Goal: Task Accomplishment & Management: Complete application form

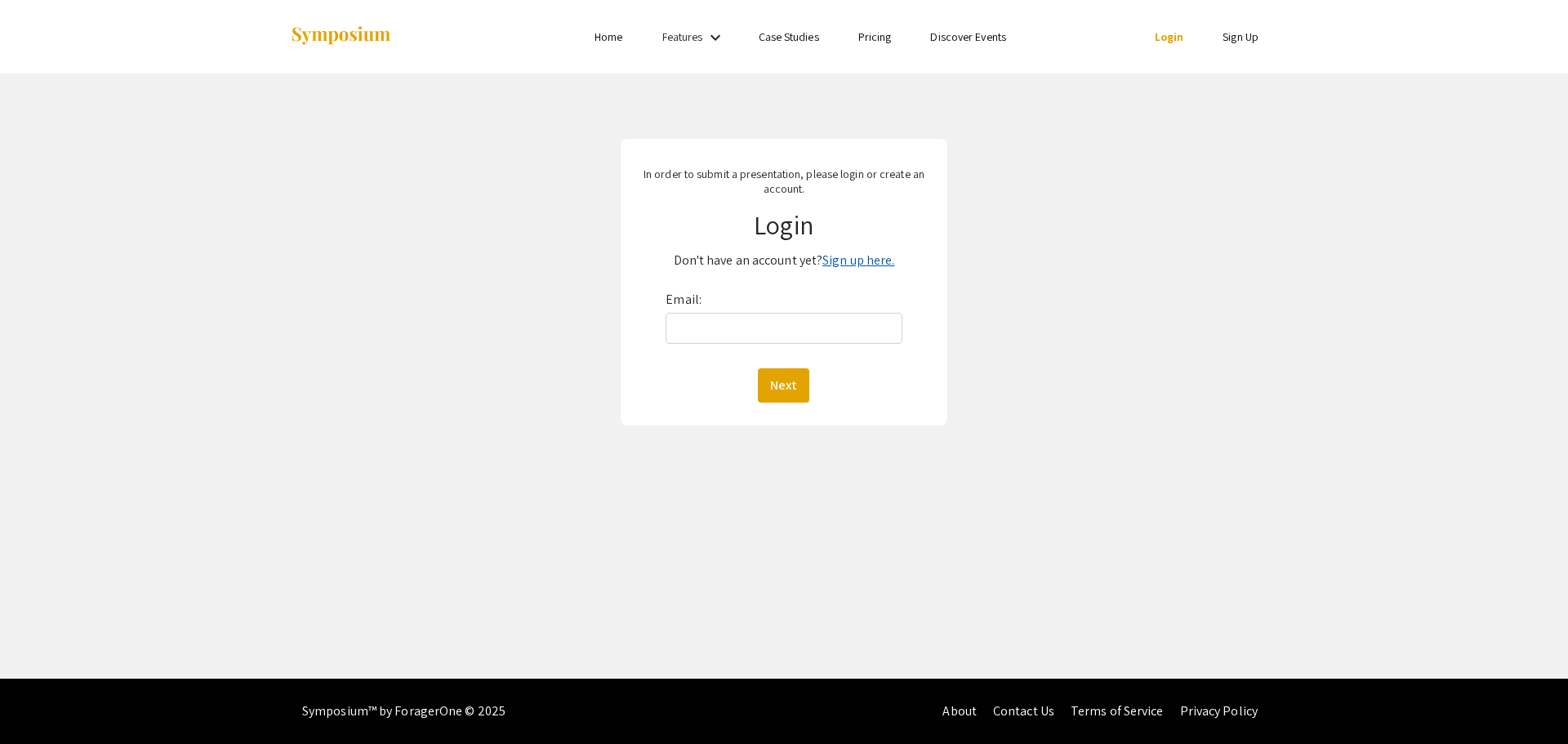
click at [859, 265] on link "Sign up here." at bounding box center [858, 260] width 72 height 17
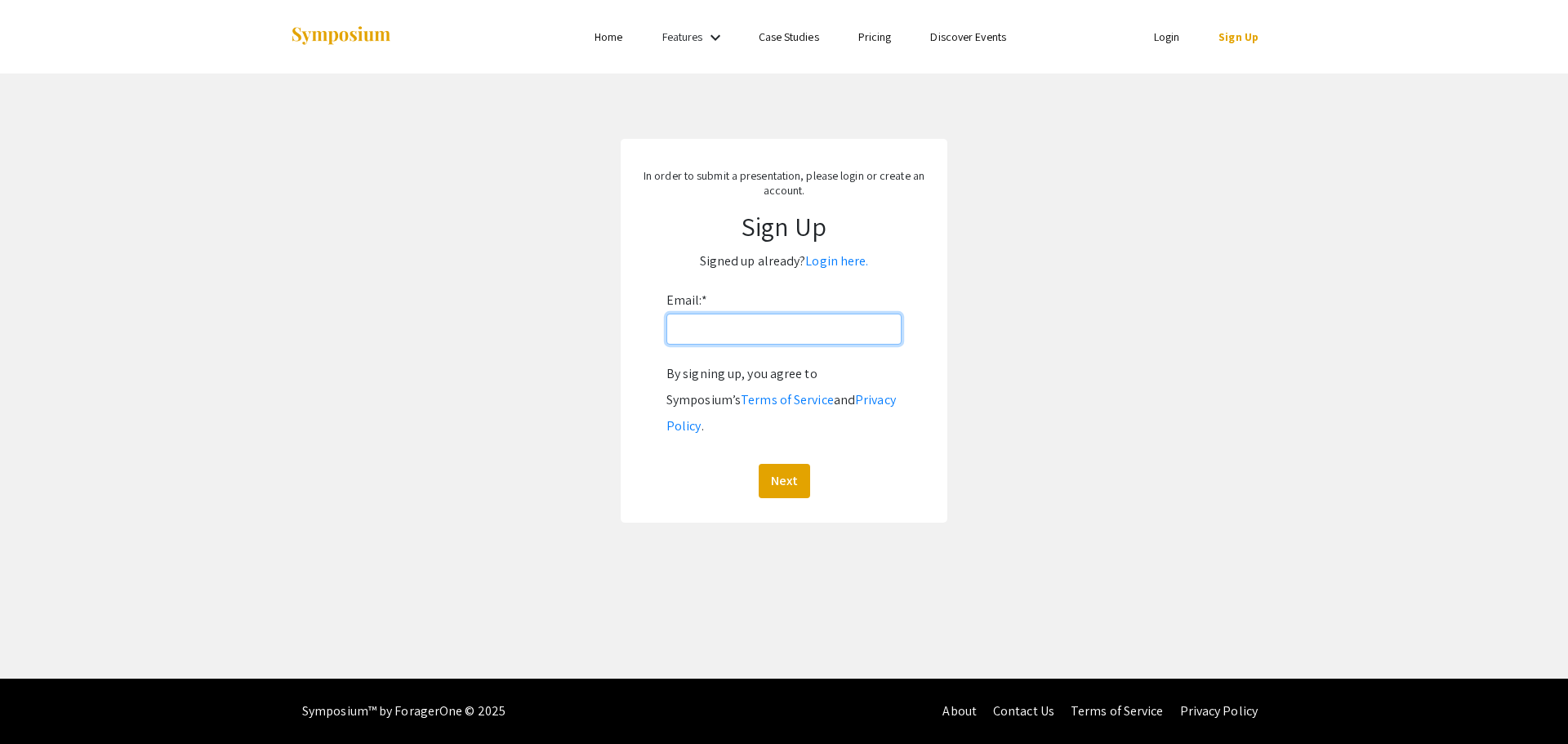
click at [747, 320] on input "Email: *" at bounding box center [784, 329] width 235 height 31
type input "[EMAIL_ADDRESS][DOMAIN_NAME]"
click at [775, 464] on button "Next" at bounding box center [784, 481] width 52 height 34
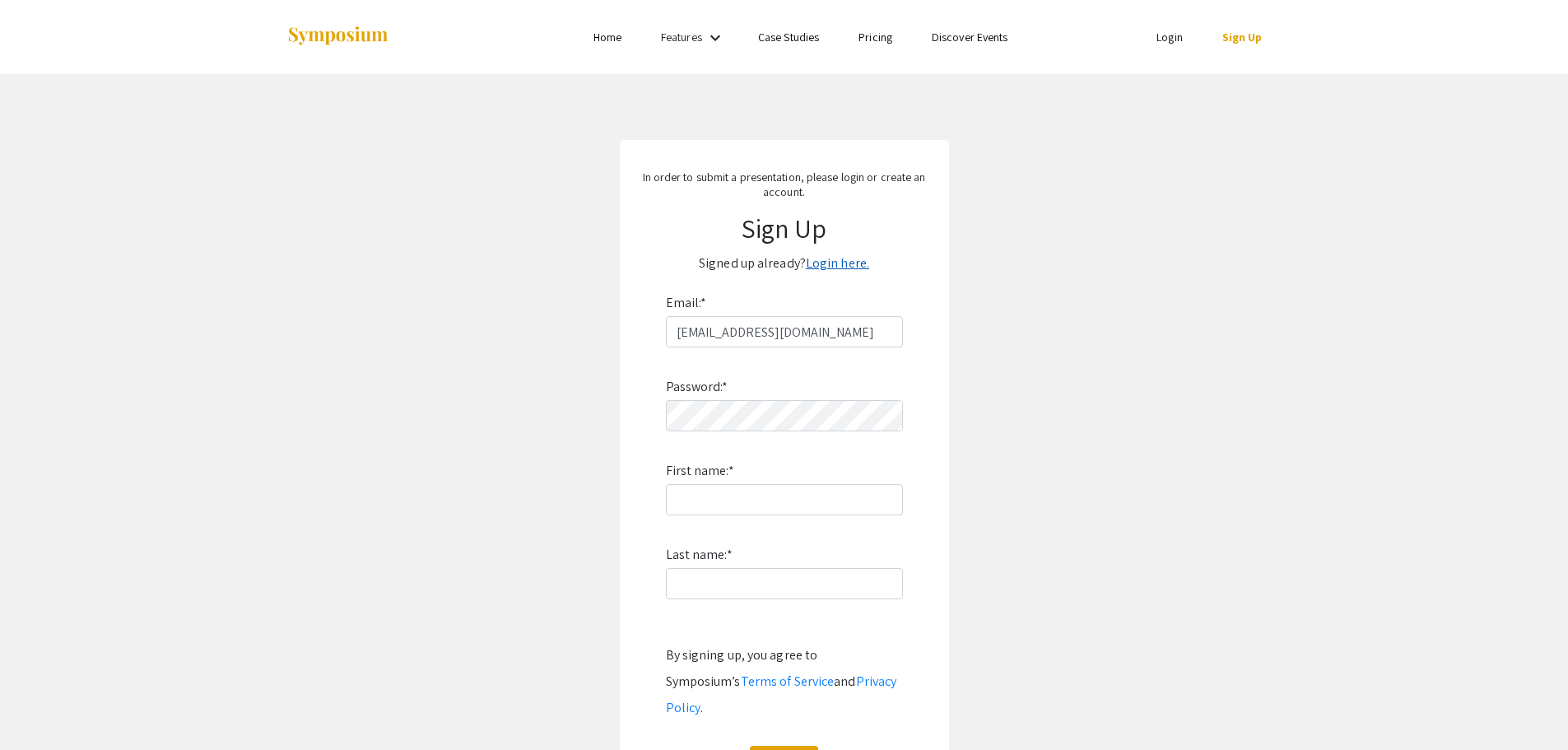
click at [844, 260] on link "Login here." at bounding box center [837, 263] width 63 height 17
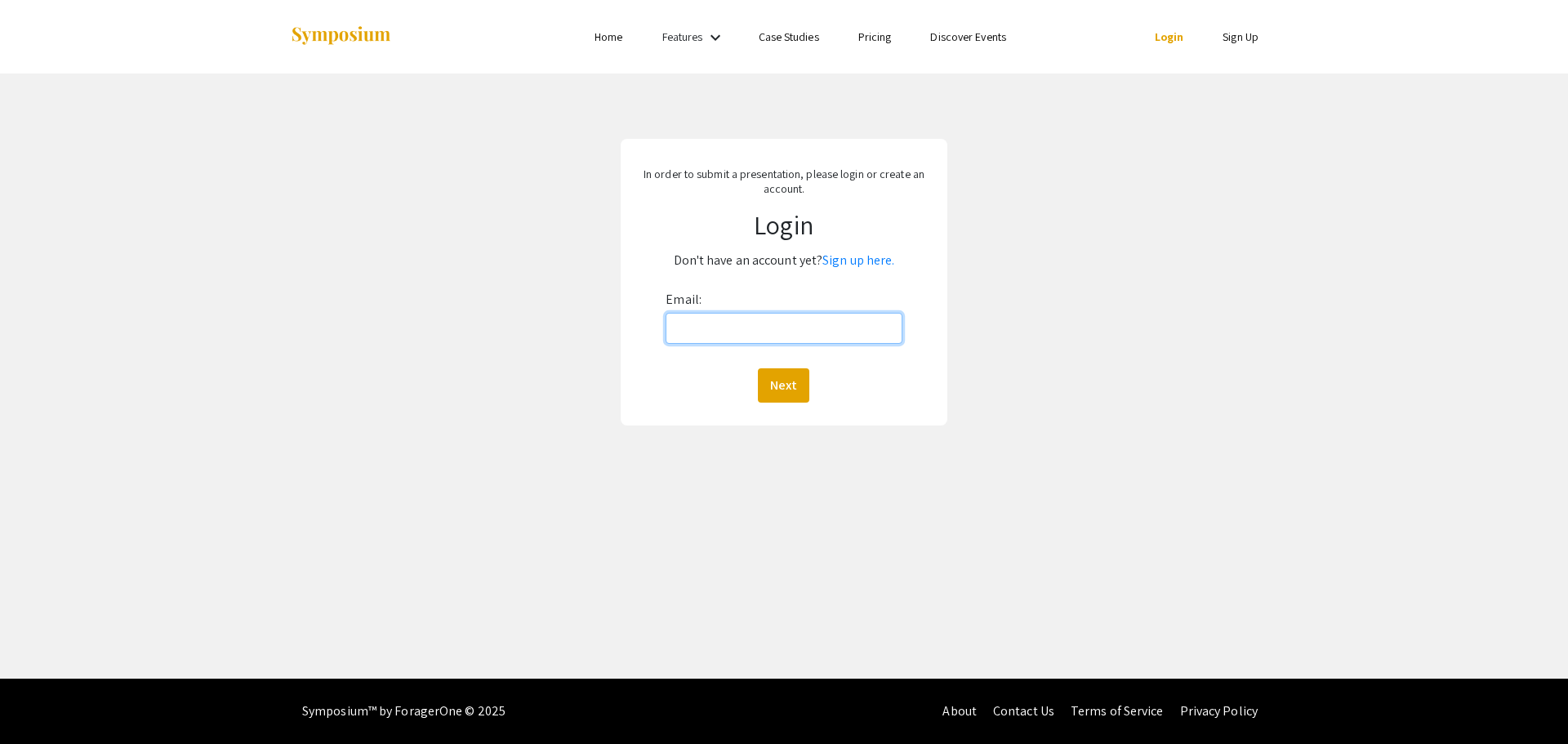
drag, startPoint x: 801, startPoint y: 315, endPoint x: 790, endPoint y: 328, distance: 17.0
click at [801, 315] on input "Email:" at bounding box center [784, 328] width 236 height 31
type input "[EMAIL_ADDRESS][DOMAIN_NAME]"
click at [781, 381] on button "Next" at bounding box center [784, 385] width 52 height 34
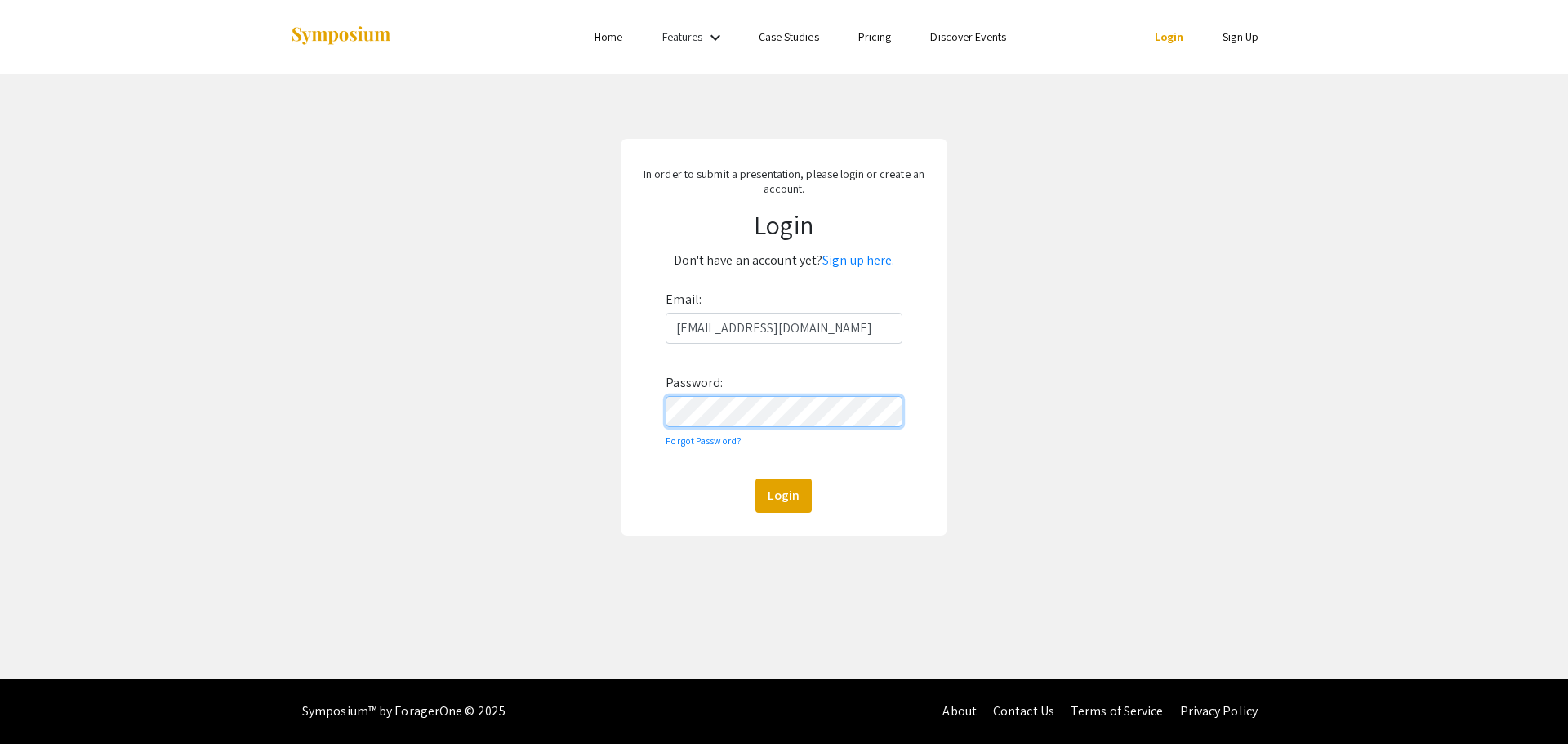
click at [755, 478] on button "Login" at bounding box center [783, 496] width 56 height 34
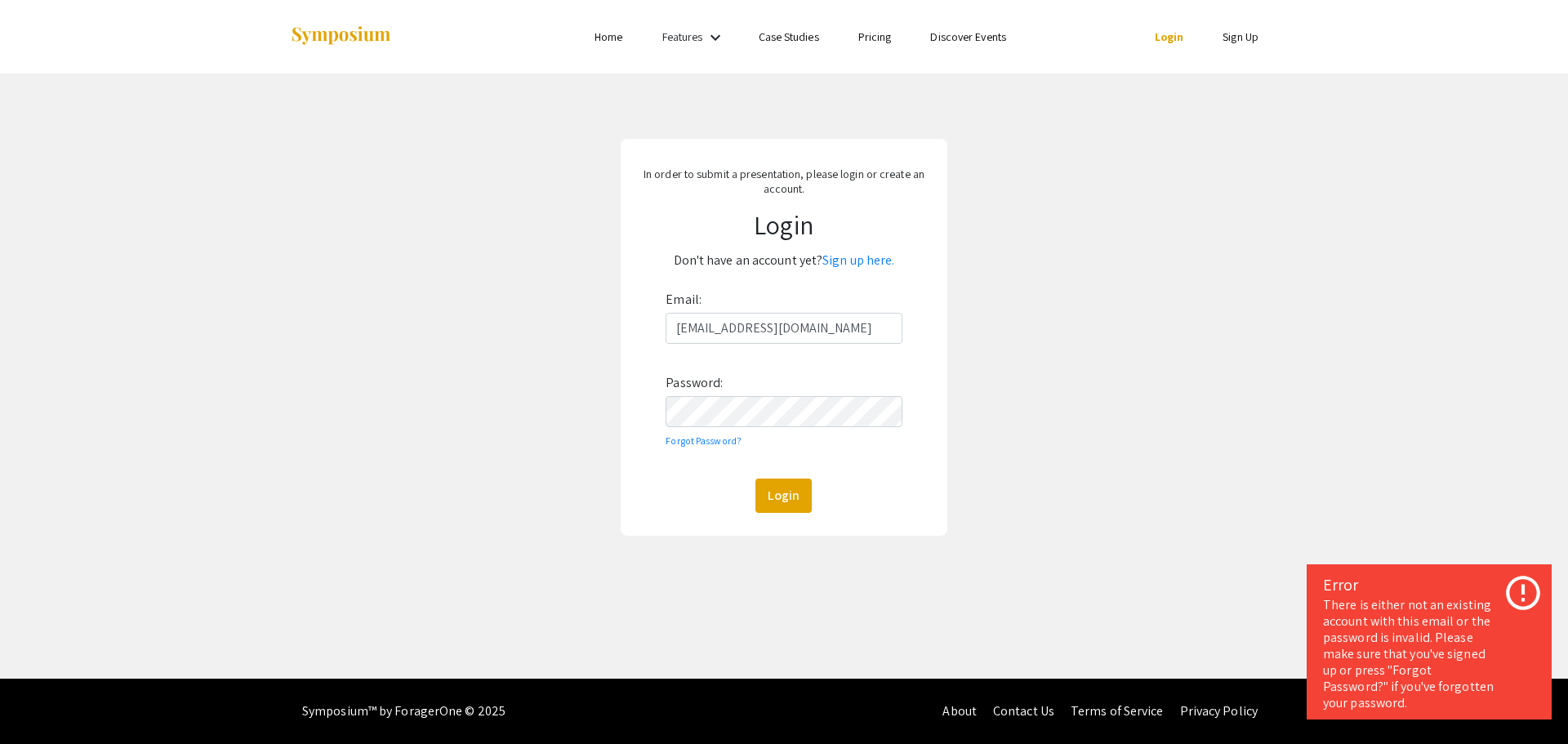
drag, startPoint x: 1291, startPoint y: 440, endPoint x: 998, endPoint y: 389, distance: 297.4
click at [1273, 435] on div "In order to submit a presentation, please login or create an account. Login Don…" at bounding box center [784, 337] width 1592 height 528
click at [865, 255] on link "Sign up here." at bounding box center [858, 260] width 72 height 17
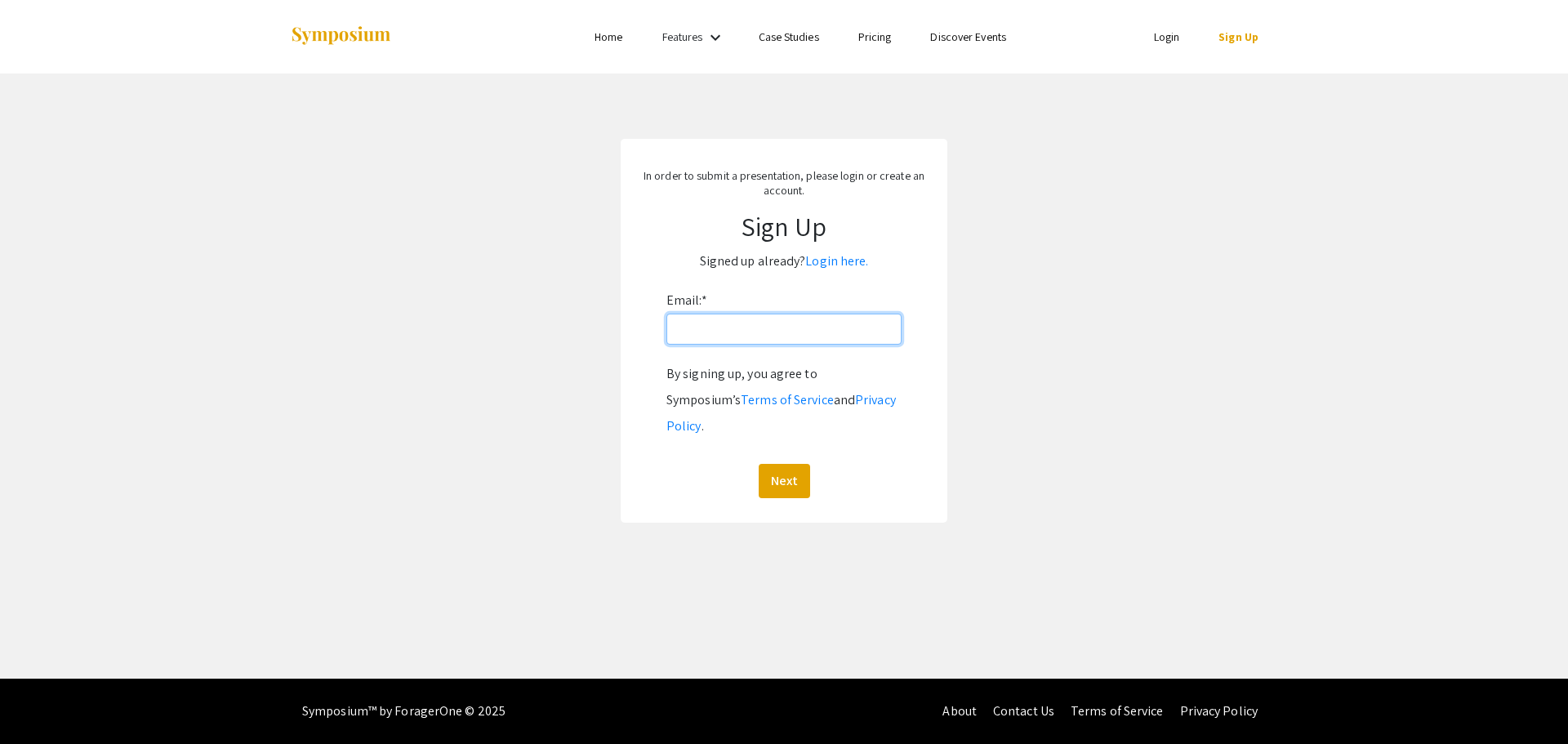
click at [758, 342] on input "Email: *" at bounding box center [784, 329] width 235 height 31
type input "[EMAIL_ADDRESS][DOMAIN_NAME]"
click at [796, 464] on button "Next" at bounding box center [784, 481] width 52 height 34
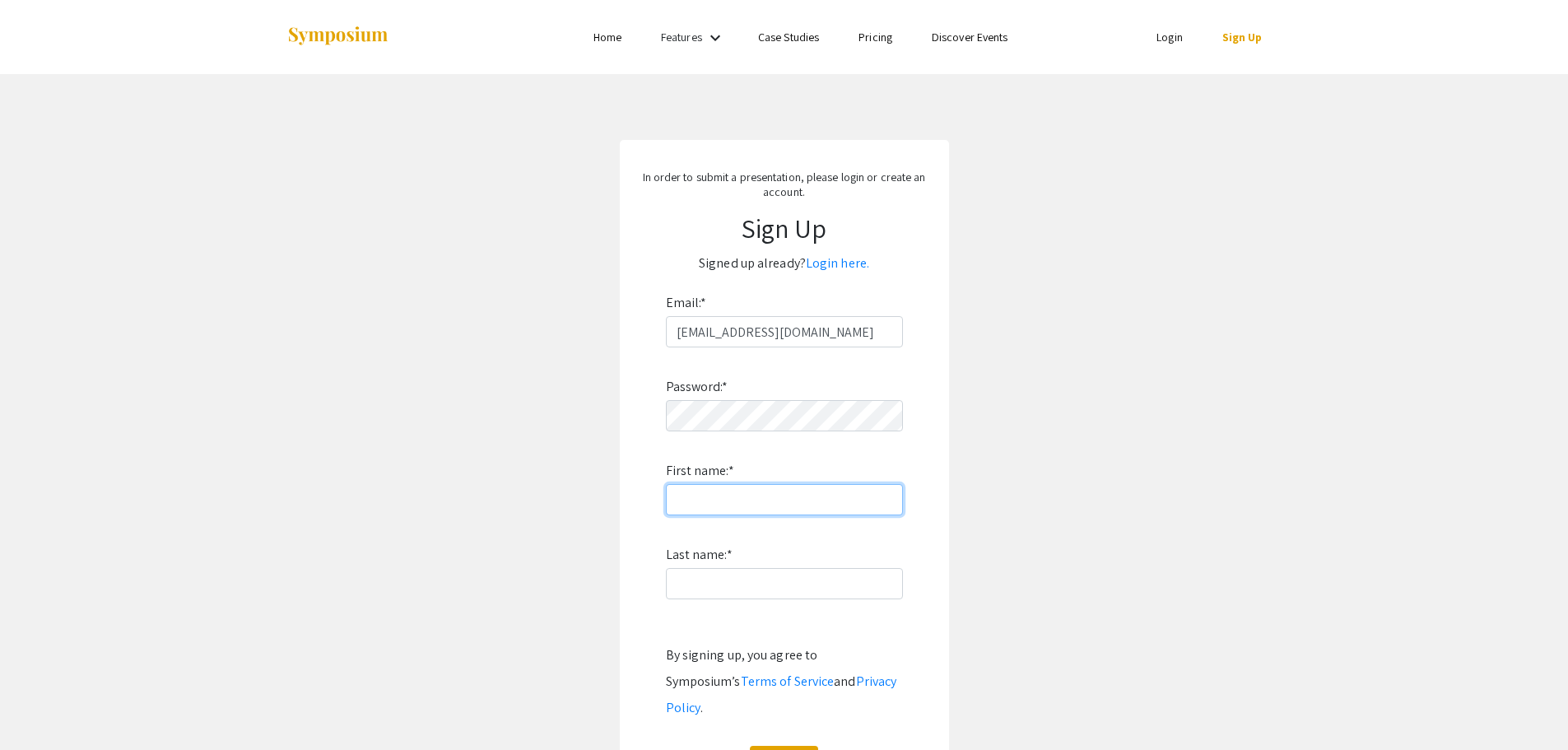
click at [799, 503] on input "First name: *" at bounding box center [784, 500] width 237 height 31
type input "[PERSON_NAME]"
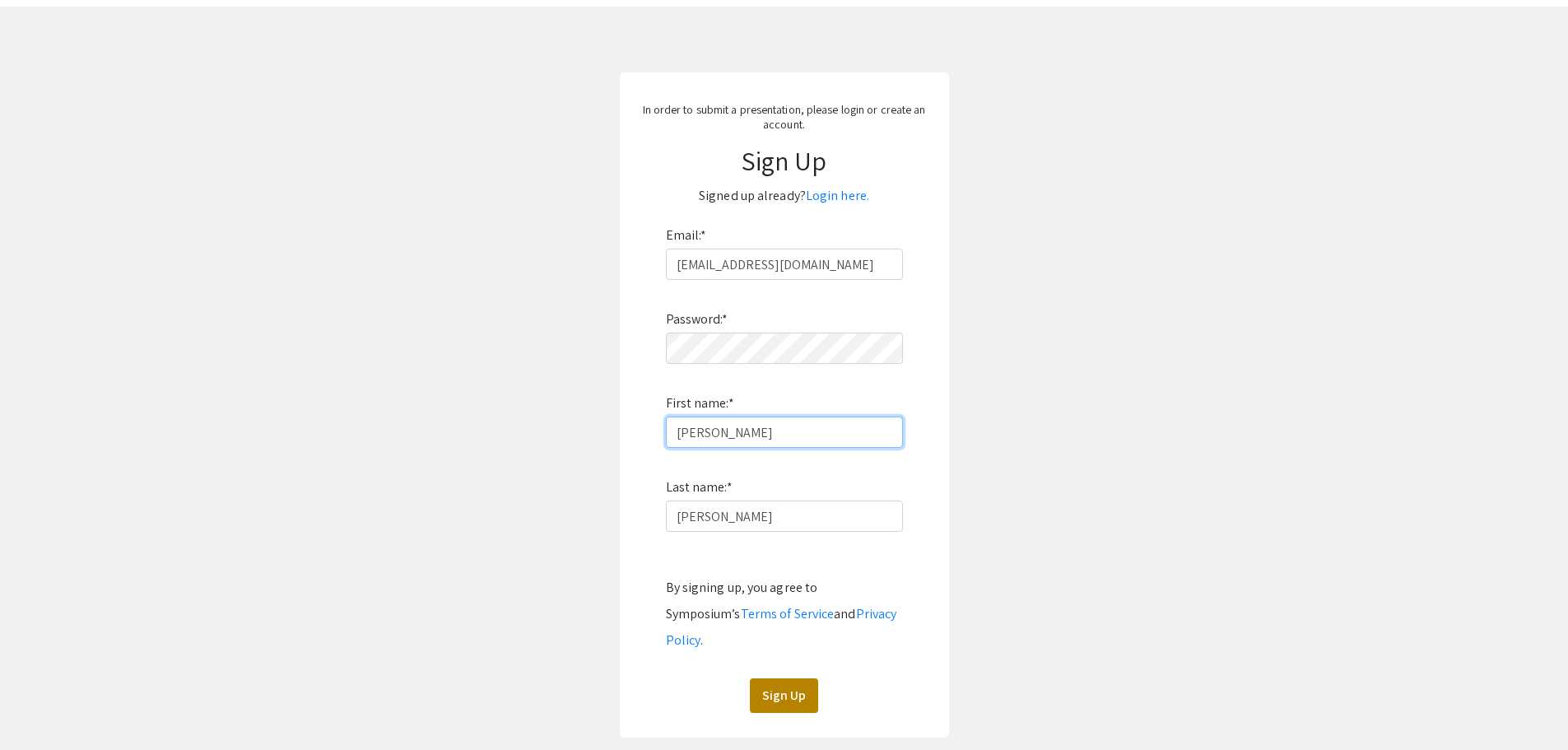
scroll to position [161, 0]
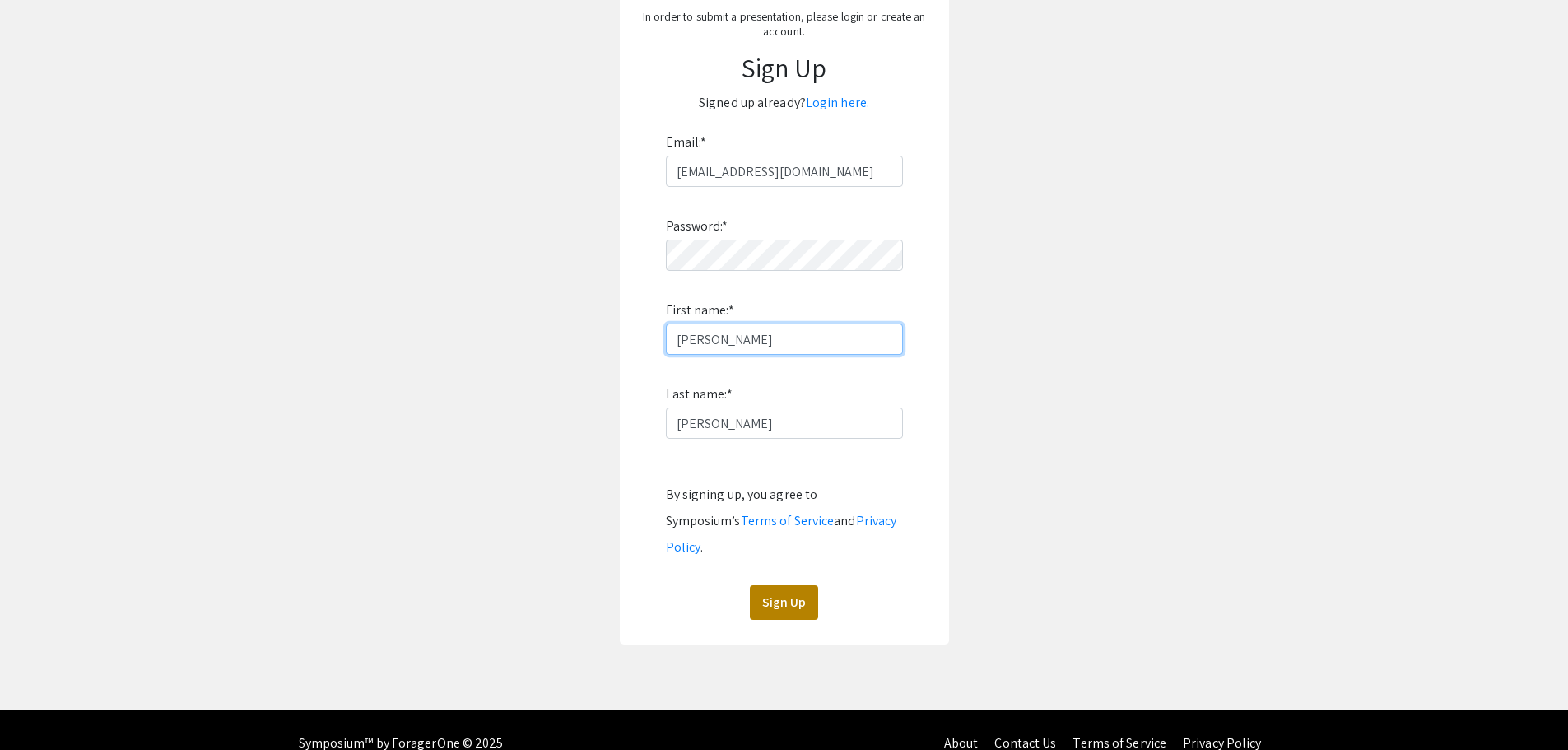
type input "[PERSON_NAME]"
click at [798, 585] on button "Sign Up" at bounding box center [784, 602] width 69 height 35
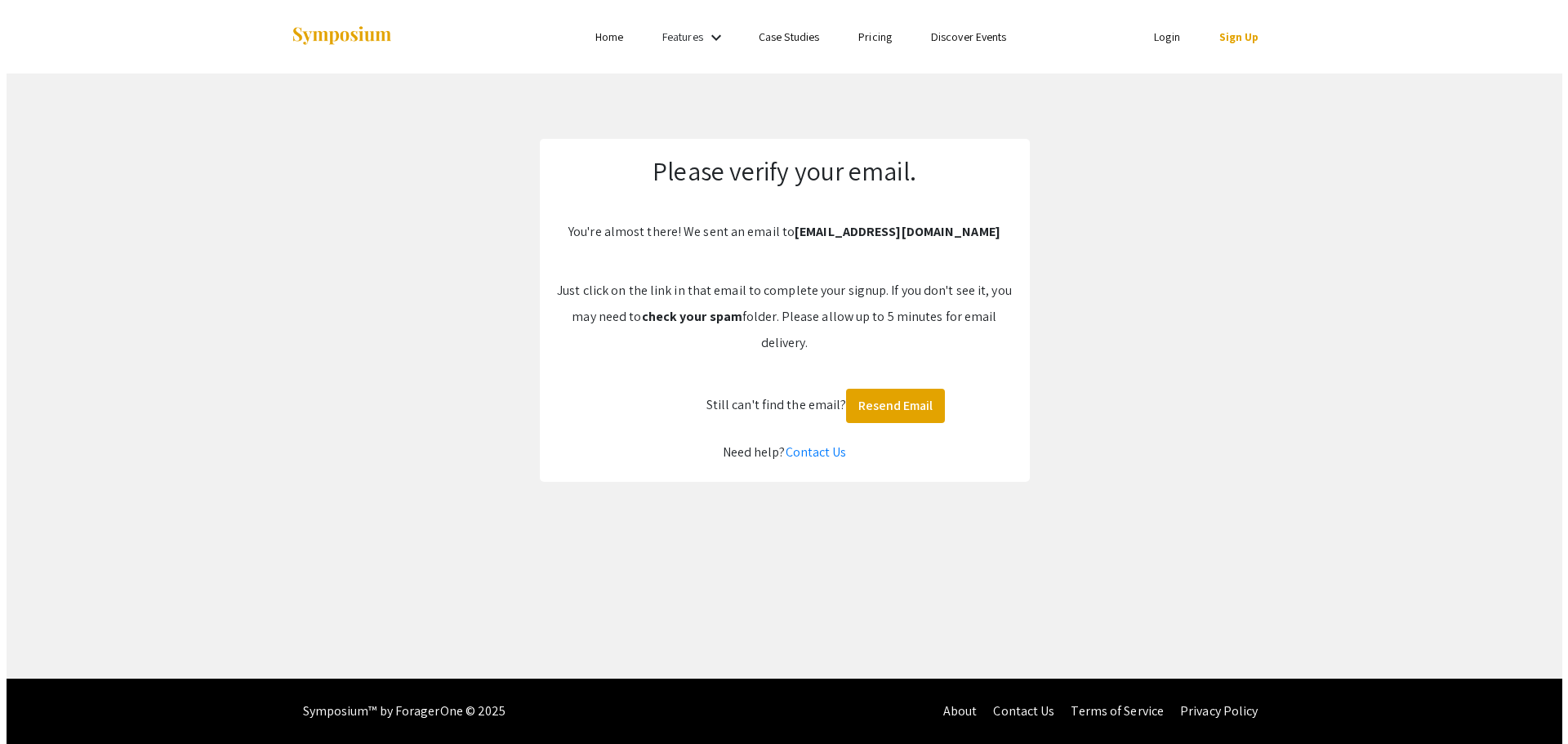
scroll to position [0, 0]
drag, startPoint x: 216, startPoint y: 156, endPoint x: 547, endPoint y: 2, distance: 365.1
click at [216, 156] on app-signup "Please verify your email. You're almost there! We sent an email to [EMAIL_ADDRE…" at bounding box center [784, 310] width 1568 height 343
